Goal: Find specific page/section: Find specific page/section

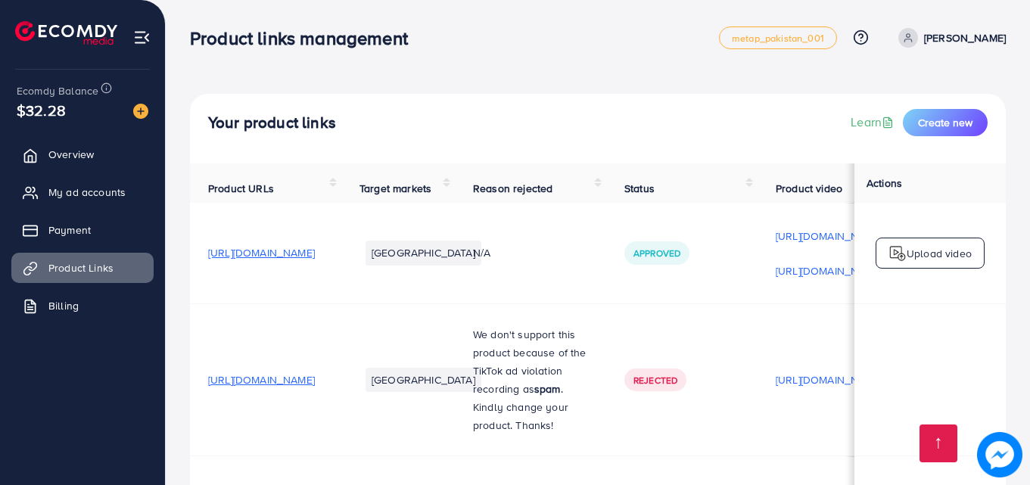
scroll to position [1363, 0]
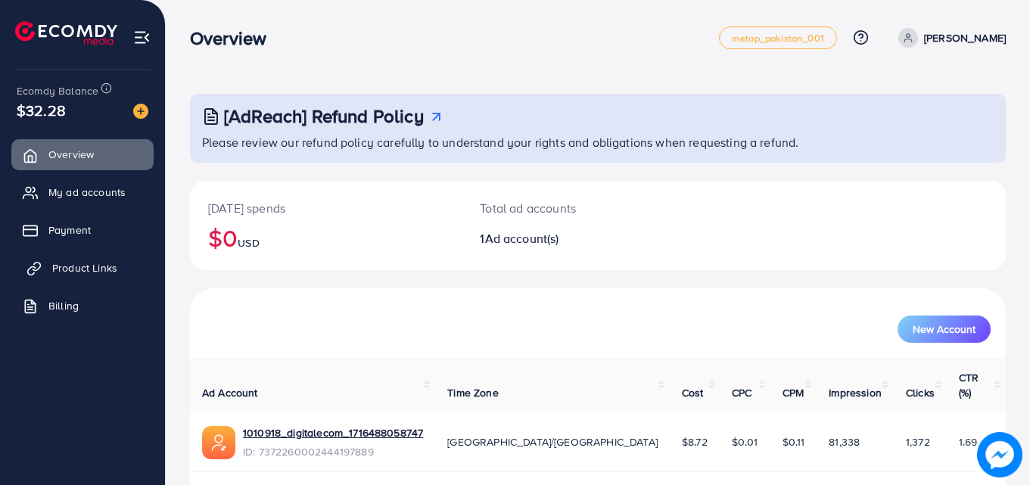
click at [66, 270] on span "Product Links" at bounding box center [84, 267] width 65 height 15
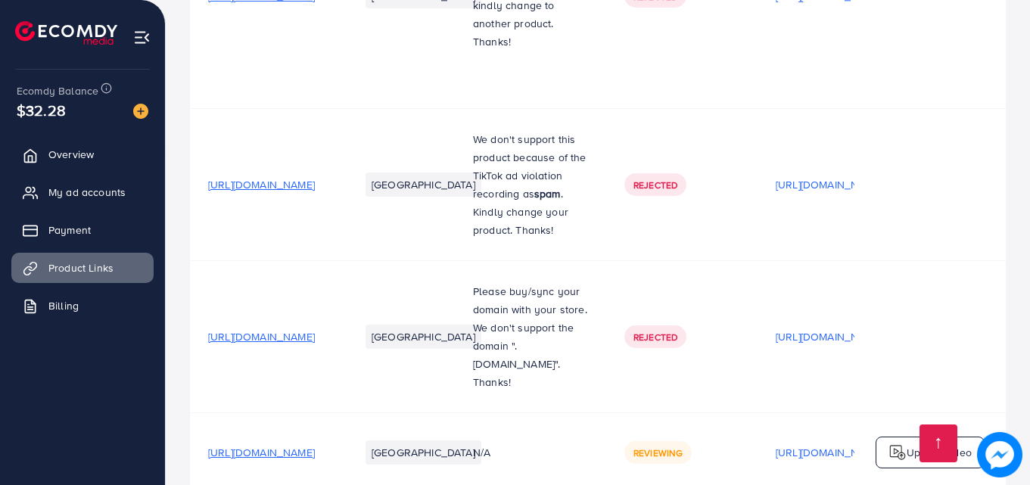
scroll to position [1363, 0]
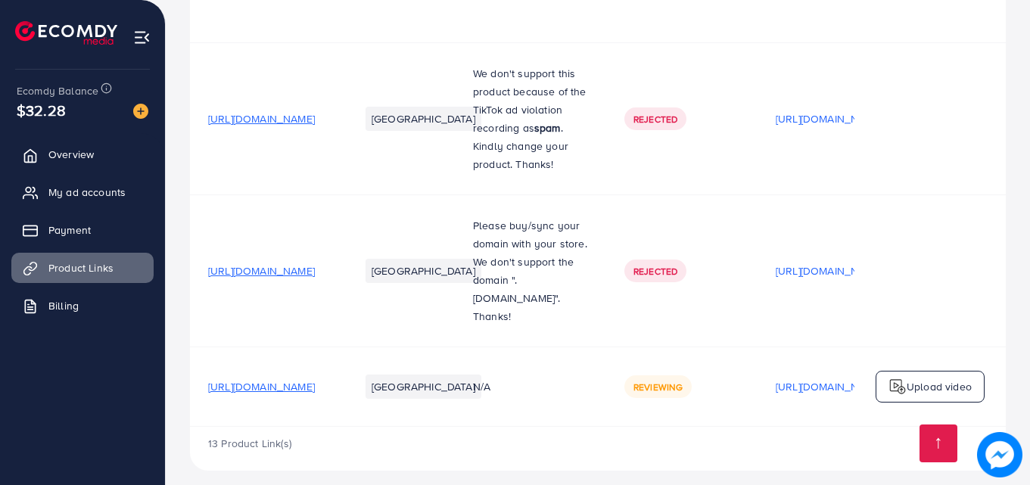
drag, startPoint x: 554, startPoint y: 419, endPoint x: 641, endPoint y: 424, distance: 86.5
click at [641, 427] on div "13 Product Link(s)" at bounding box center [598, 449] width 816 height 44
drag, startPoint x: 644, startPoint y: 422, endPoint x: 679, endPoint y: 413, distance: 36.7
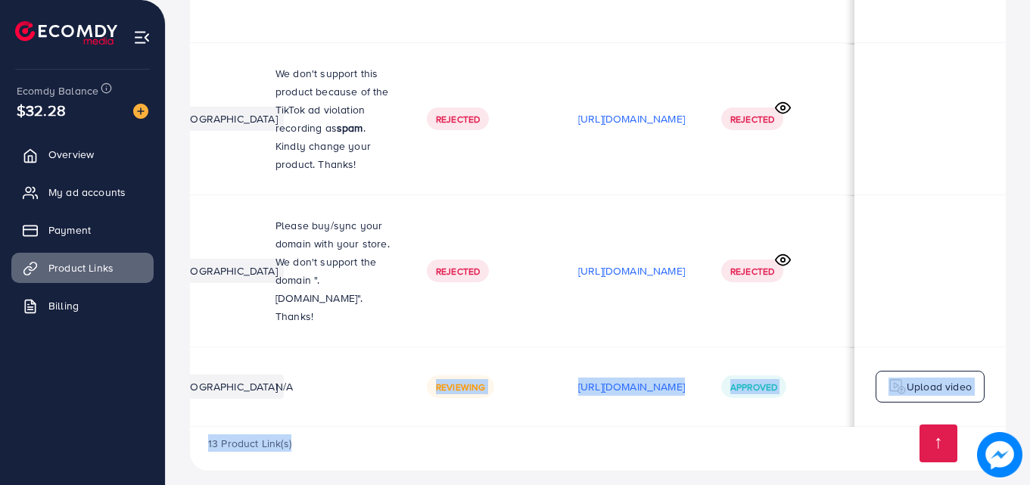
scroll to position [0, 383]
click at [809, 429] on div "13 Product Link(s)" at bounding box center [598, 449] width 816 height 44
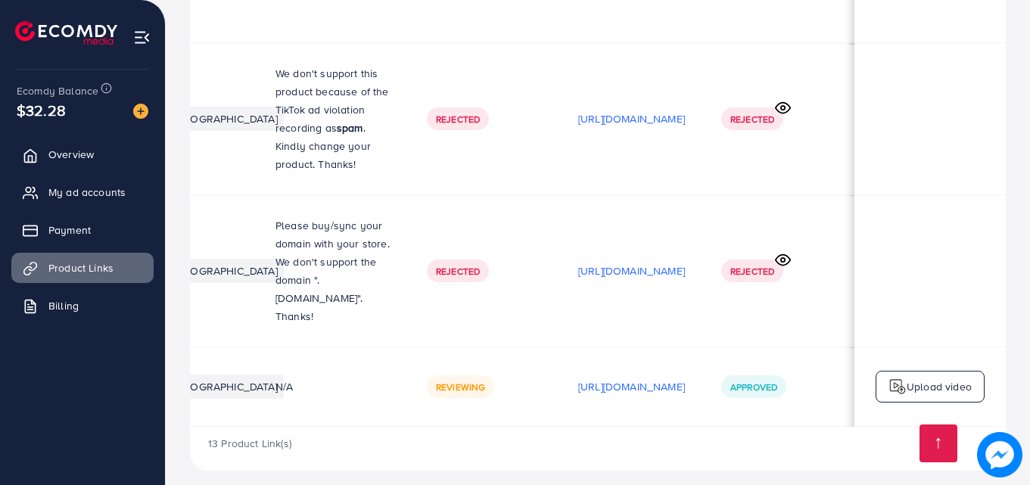
scroll to position [0, 338]
